Goal: Navigation & Orientation: Find specific page/section

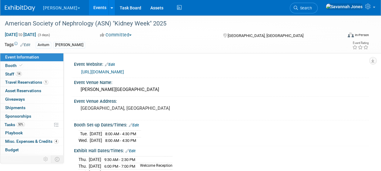
click at [89, 5] on link "Events" at bounding box center [100, 7] width 22 height 15
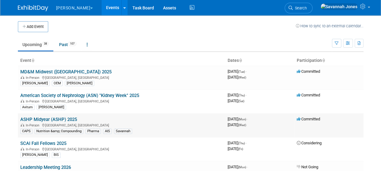
click at [40, 117] on link "ASHP Midyear (ASHP) 2025" at bounding box center [48, 119] width 57 height 5
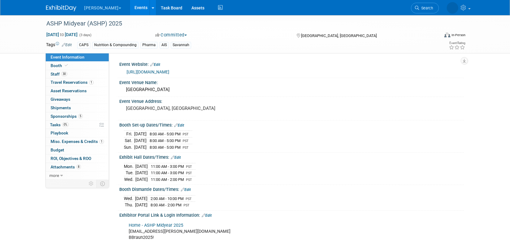
click at [130, 8] on link "Events" at bounding box center [141, 7] width 22 height 15
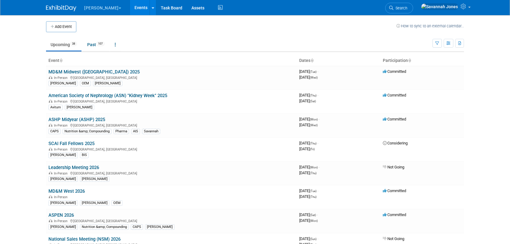
scroll to position [351, 0]
